Goal: Find contact information: Find contact information

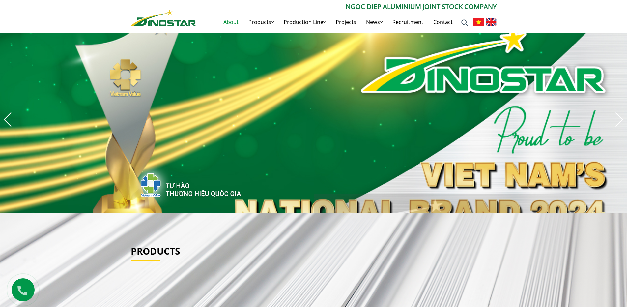
click at [233, 22] on link "About" at bounding box center [230, 22] width 25 height 21
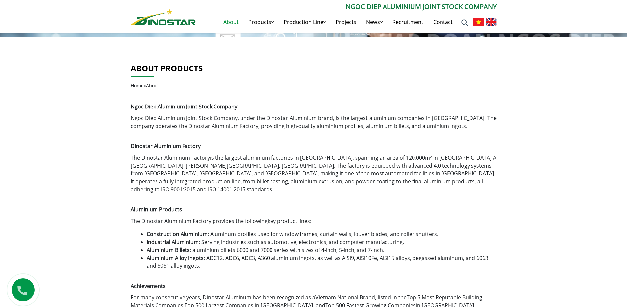
scroll to position [99, 0]
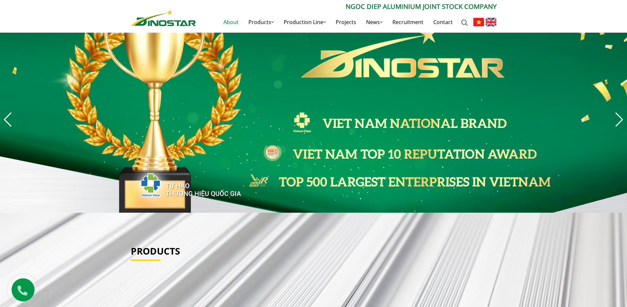
click at [229, 22] on link "About" at bounding box center [230, 22] width 25 height 21
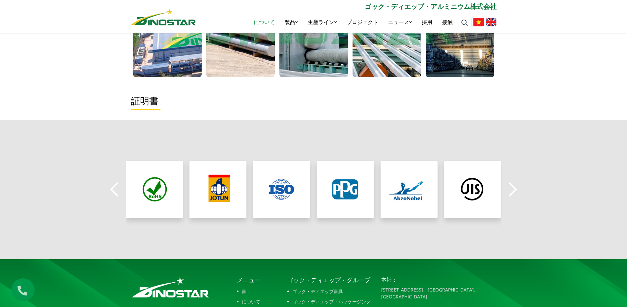
scroll to position [552, 0]
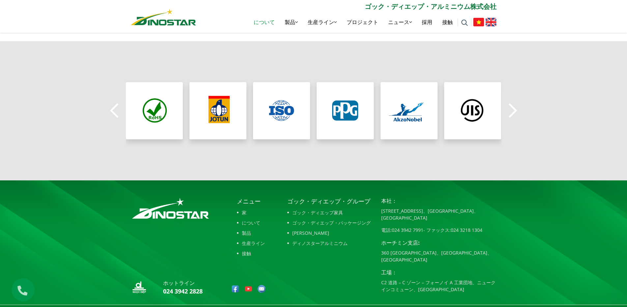
click at [245, 209] on font "家" at bounding box center [244, 212] width 5 height 6
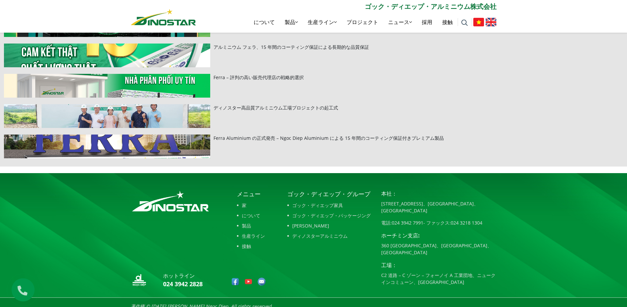
scroll to position [211, 0]
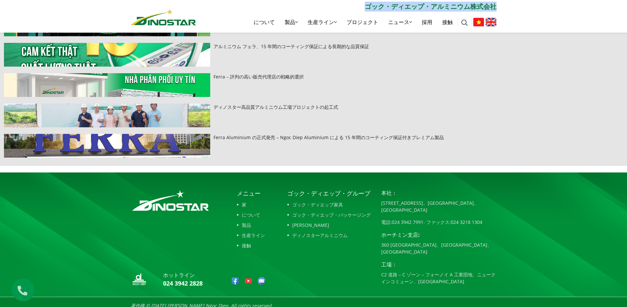
drag, startPoint x: 366, startPoint y: 6, endPoint x: 509, endPoint y: 4, distance: 142.6
click at [509, 4] on div "検索する： ** ゴック・ディエップ・アルミニウム株式会社 について 製品 製品 建設用アルミニウム 工業用アルミニウム アルミニウムビレット アルミニウム合…" at bounding box center [313, 16] width 627 height 33
copy font "ゴック・ディエップ・アルミニウム株式会社"
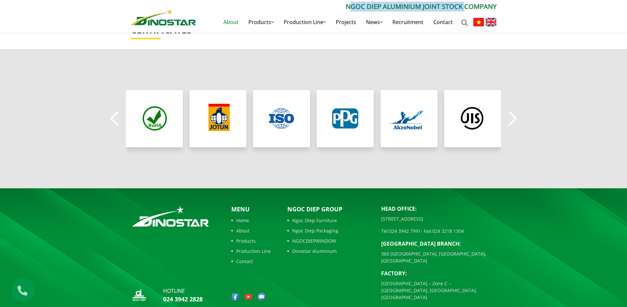
drag, startPoint x: 350, startPoint y: 6, endPoint x: 356, endPoint y: 11, distance: 8.0
click at [458, 9] on p "Ngoc Diep Aluminium Joint Stock Company" at bounding box center [346, 7] width 300 height 10
drag, startPoint x: 349, startPoint y: 7, endPoint x: 520, endPoint y: 9, distance: 171.0
click at [520, 9] on div "Search for: ****** Ngoc Diep Aluminium Joint Stock Company About Products Produ…" at bounding box center [313, 16] width 627 height 33
copy p "Ngoc Diep Aluminium Joint Stock Company"
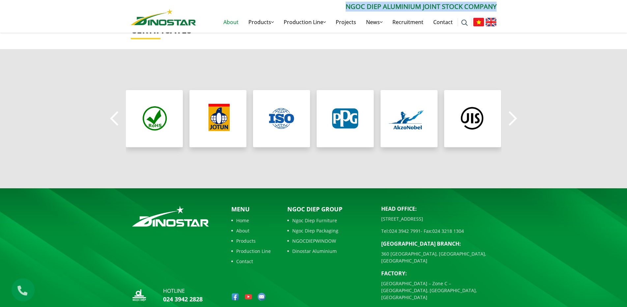
copy p "Ngoc Diep Aluminium Joint Stock Company"
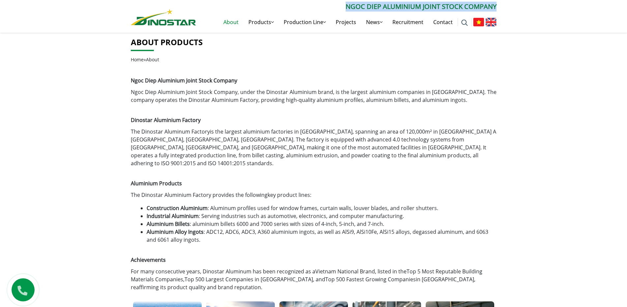
scroll to position [91, 0]
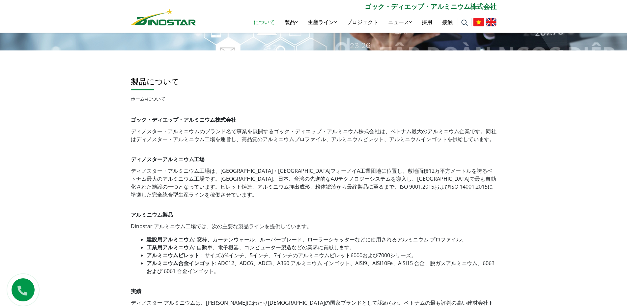
click at [261, 19] on font "について" at bounding box center [264, 21] width 21 height 7
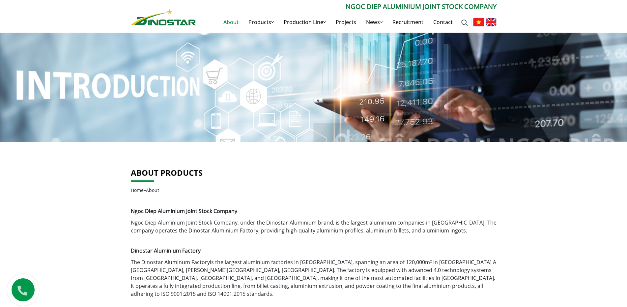
click at [146, 23] on img at bounding box center [163, 17] width 65 height 16
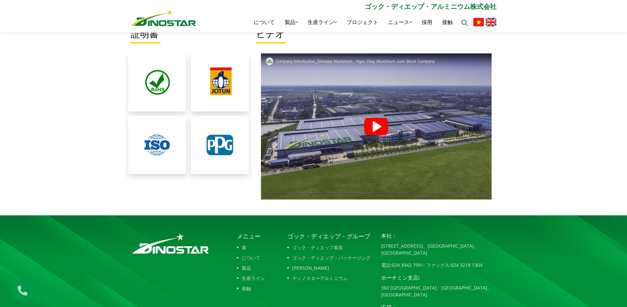
scroll to position [1487, 0]
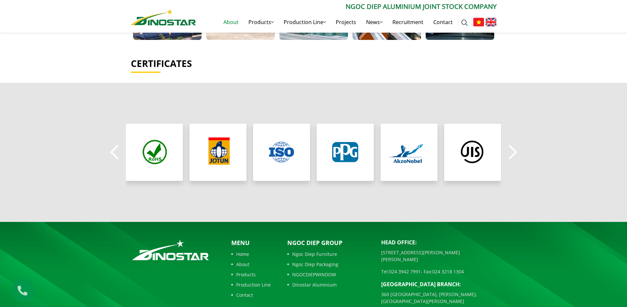
scroll to position [560, 0]
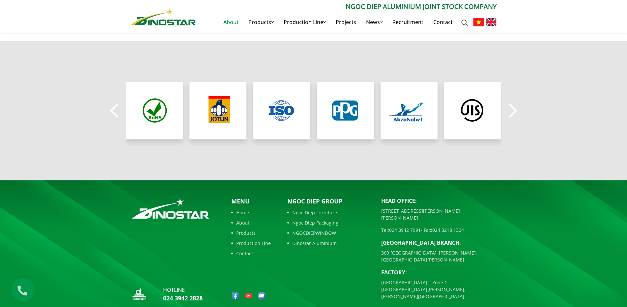
drag, startPoint x: 381, startPoint y: 202, endPoint x: 501, endPoint y: 203, distance: 119.9
click at [501, 203] on footer "hotline 024 3942 2828 Menu Home About Products Production Line Contact Tel:" at bounding box center [313, 254] width 627 height 148
copy p "[STREET_ADDRESS][PERSON_NAME][PERSON_NAME]"
